Goal: Browse casually

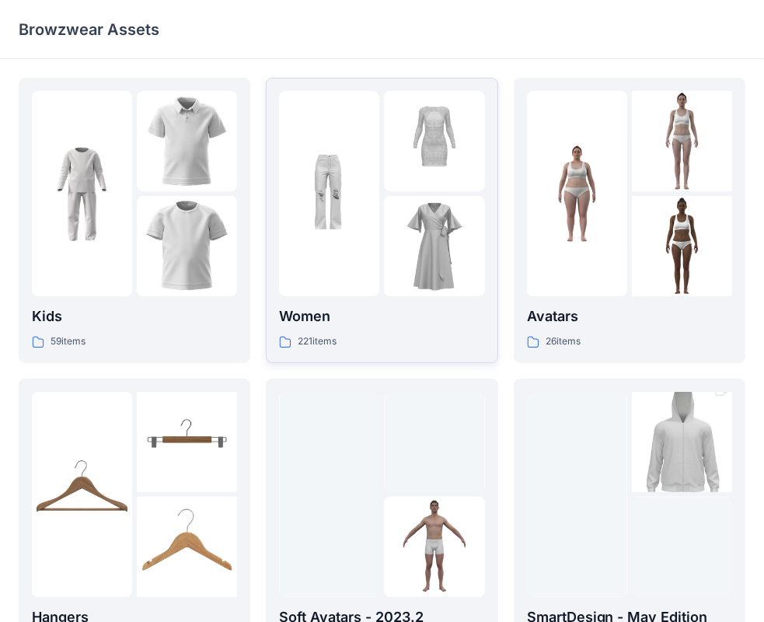
click at [347, 263] on div at bounding box center [329, 193] width 100 height 205
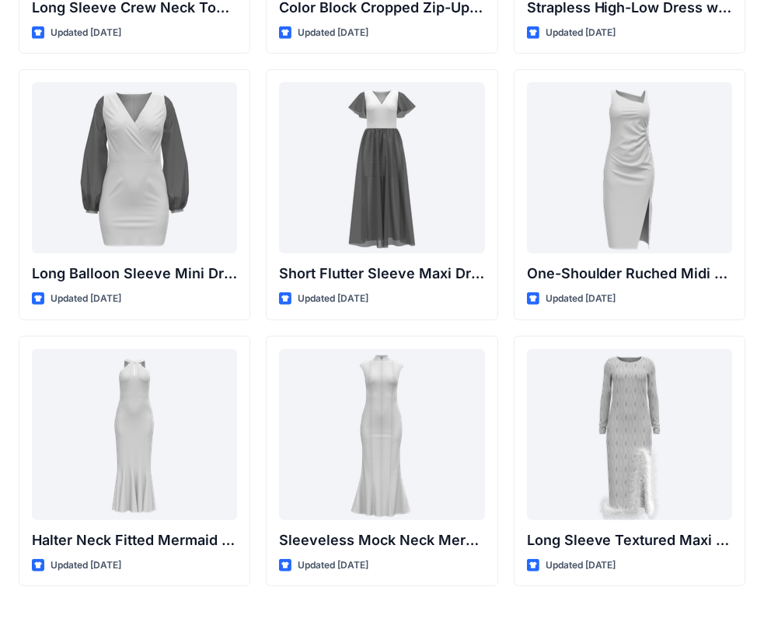
scroll to position [544, 0]
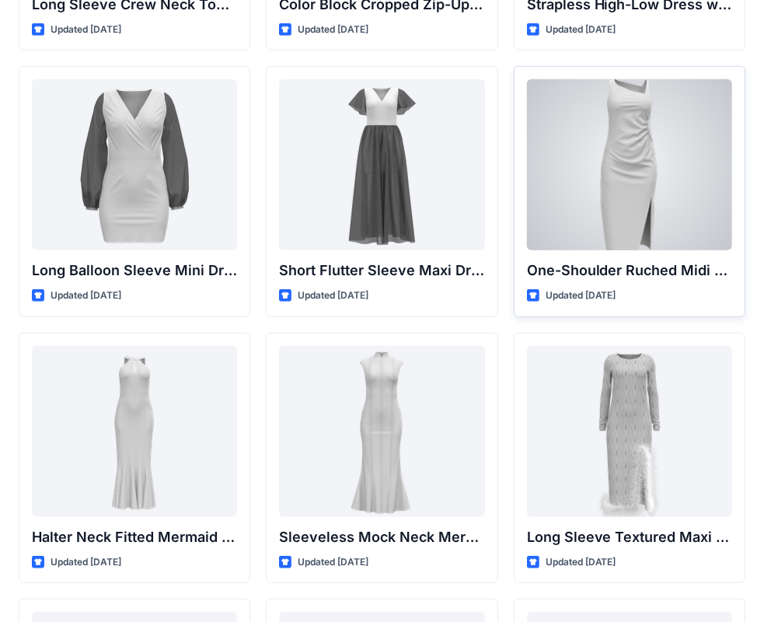
click at [688, 164] on div at bounding box center [629, 164] width 205 height 171
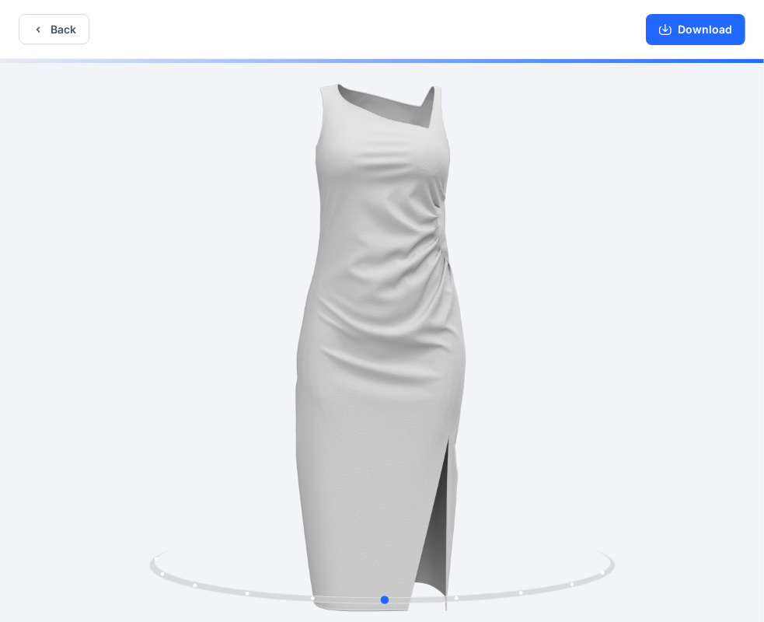
drag, startPoint x: 574, startPoint y: 361, endPoint x: 578, endPoint y: 351, distance: 10.1
click at [578, 354] on div at bounding box center [382, 342] width 764 height 566
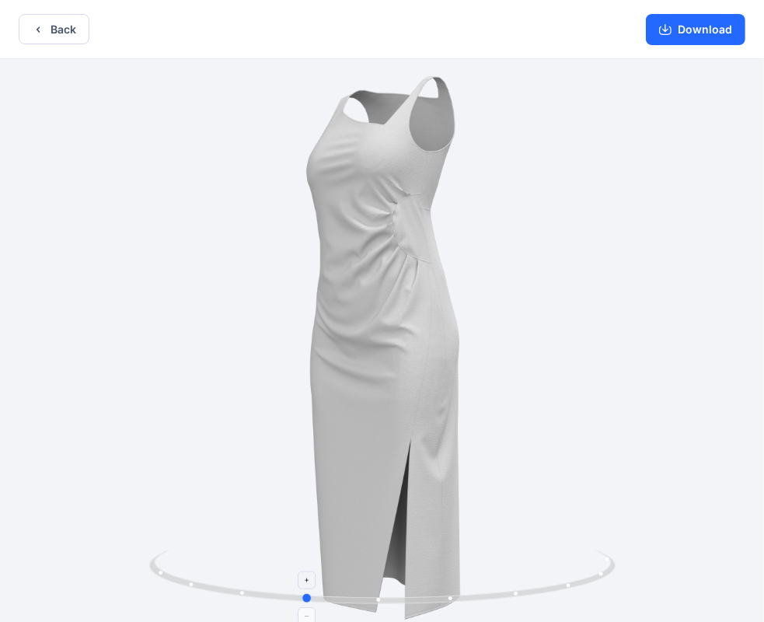
drag, startPoint x: 384, startPoint y: 596, endPoint x: 303, endPoint y: 588, distance: 81.3
click at [303, 588] on icon at bounding box center [384, 579] width 470 height 58
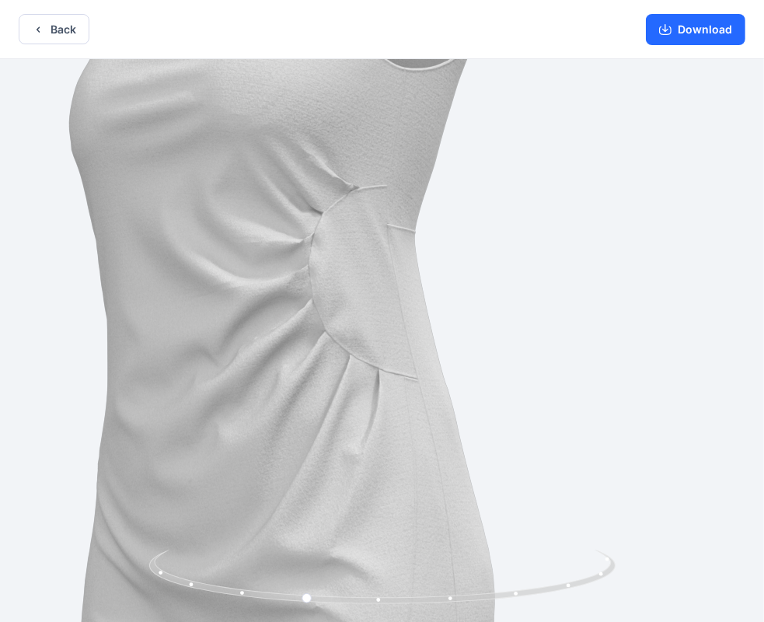
drag, startPoint x: 504, startPoint y: 138, endPoint x: 401, endPoint y: 390, distance: 271.9
click at [689, 23] on button "Download" at bounding box center [695, 29] width 99 height 31
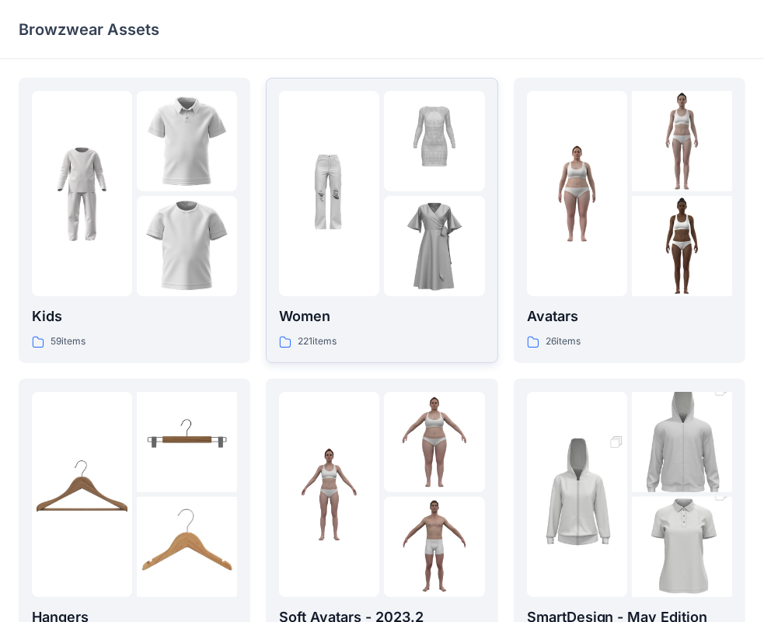
click at [424, 267] on img at bounding box center [434, 246] width 100 height 100
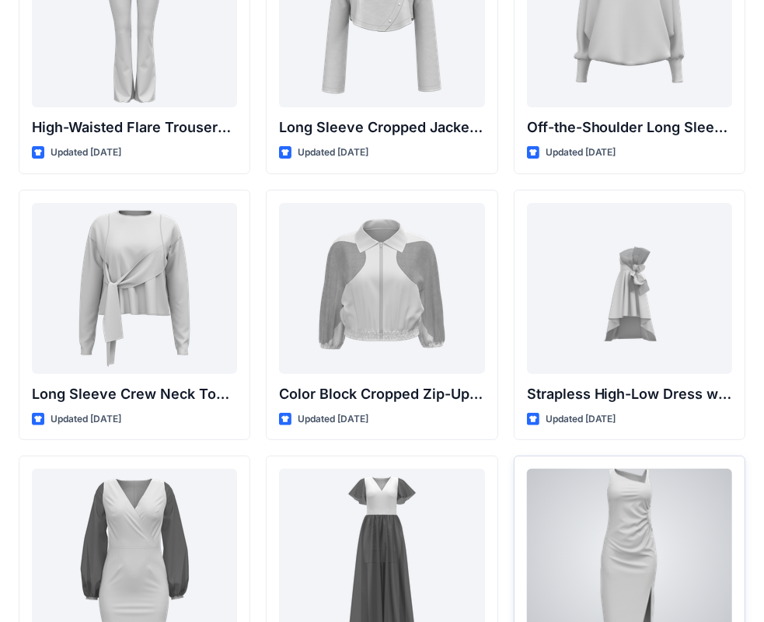
scroll to position [466, 0]
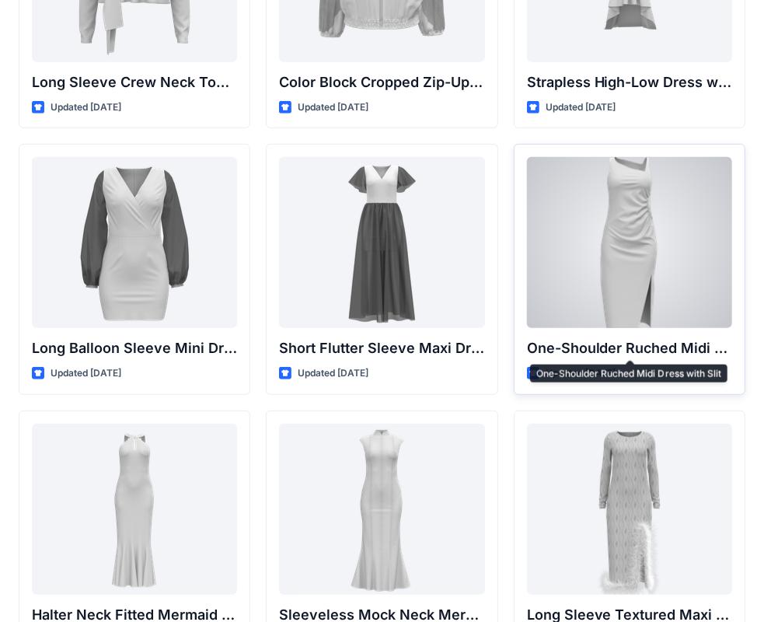
click at [581, 338] on p "One-Shoulder Ruched Midi Dress with Slit" at bounding box center [629, 348] width 205 height 22
click at [605, 320] on div at bounding box center [629, 242] width 205 height 171
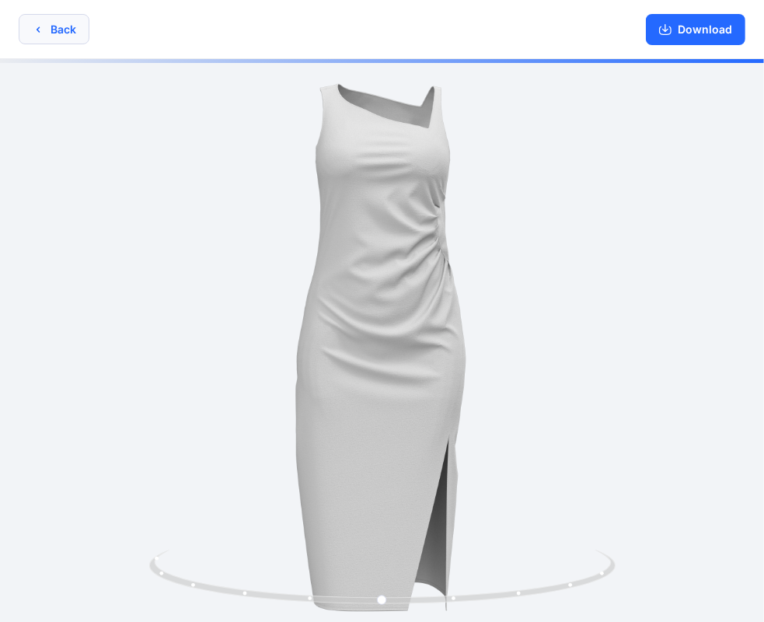
click at [61, 34] on button "Back" at bounding box center [54, 29] width 71 height 30
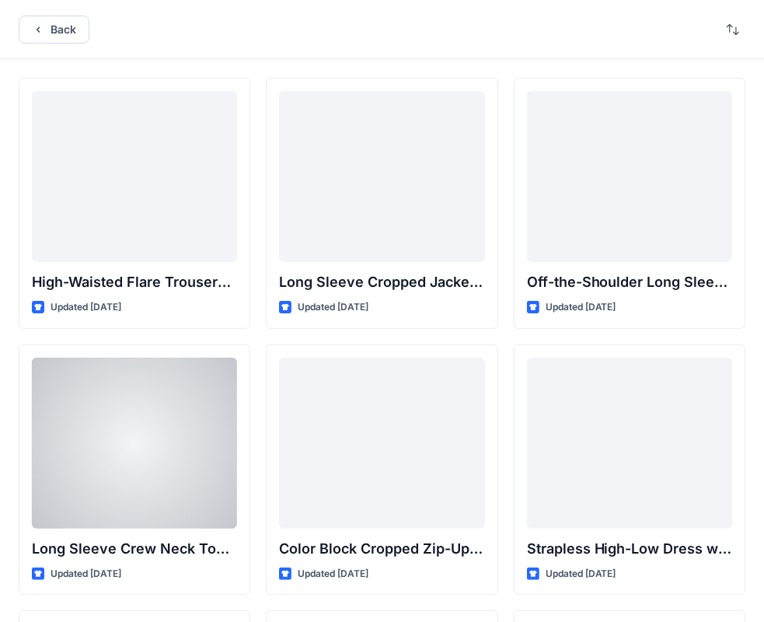
scroll to position [466, 0]
